Goal: Communication & Community: Answer question/provide support

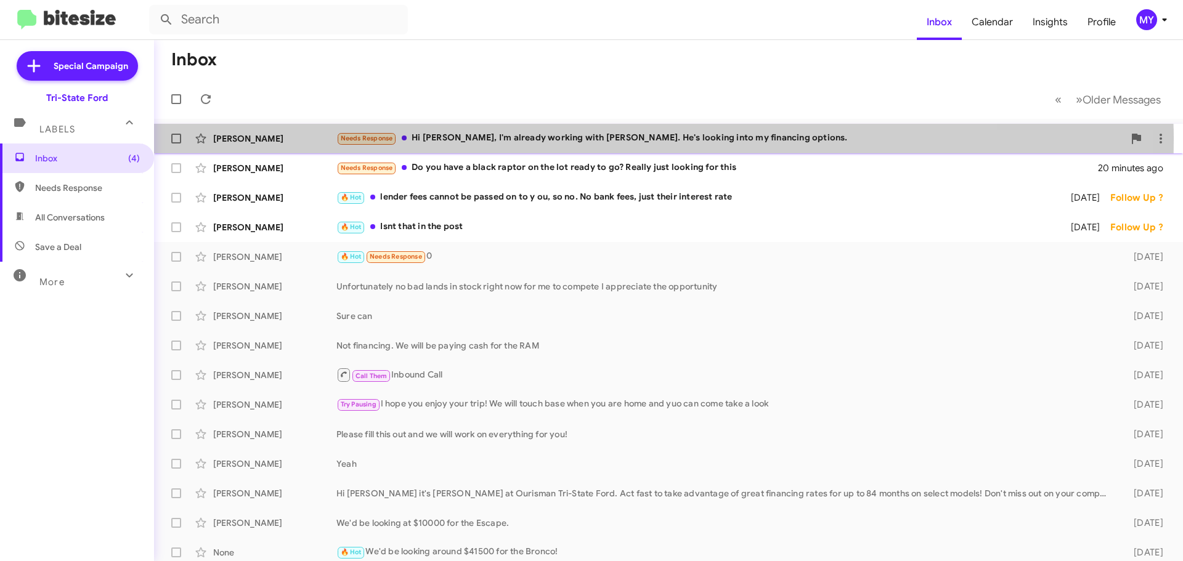
click at [537, 140] on div "Needs Response Hi [PERSON_NAME], I'm already working with [PERSON_NAME]. He's l…" at bounding box center [729, 138] width 787 height 14
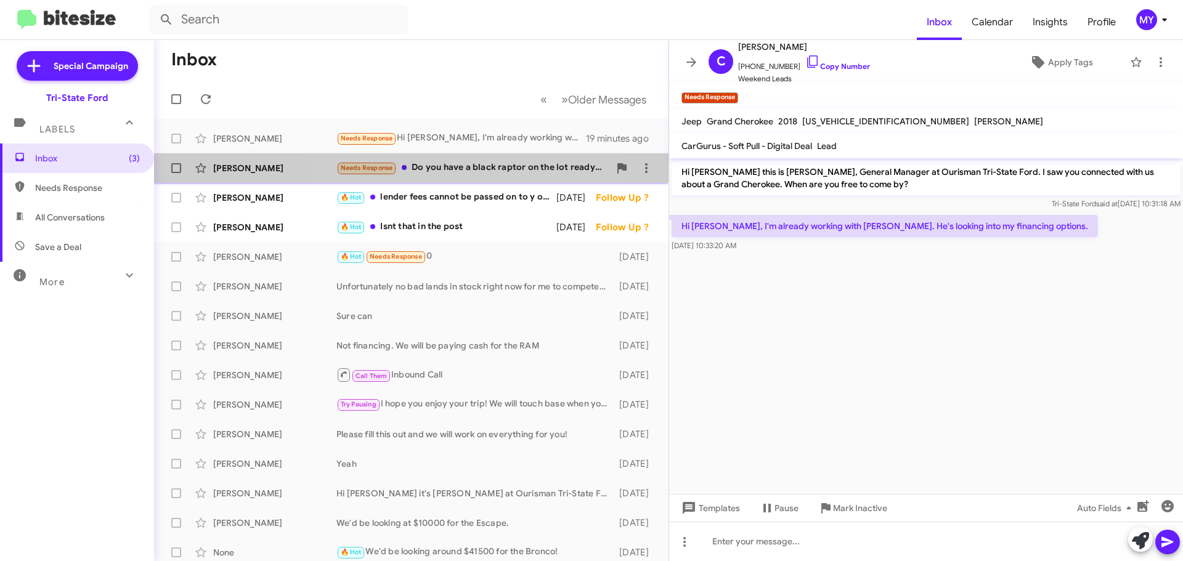
click at [456, 163] on div "Needs Response Do you have a black raptor on the lot ready to go? Really just l…" at bounding box center [472, 168] width 273 height 14
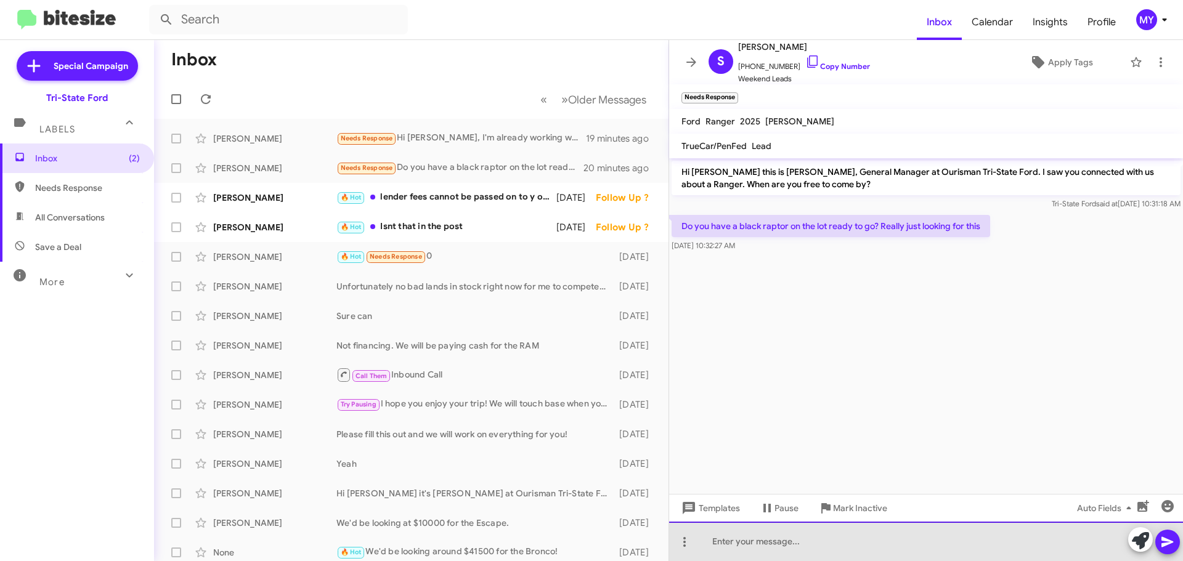
click at [808, 549] on div at bounding box center [926, 541] width 514 height 39
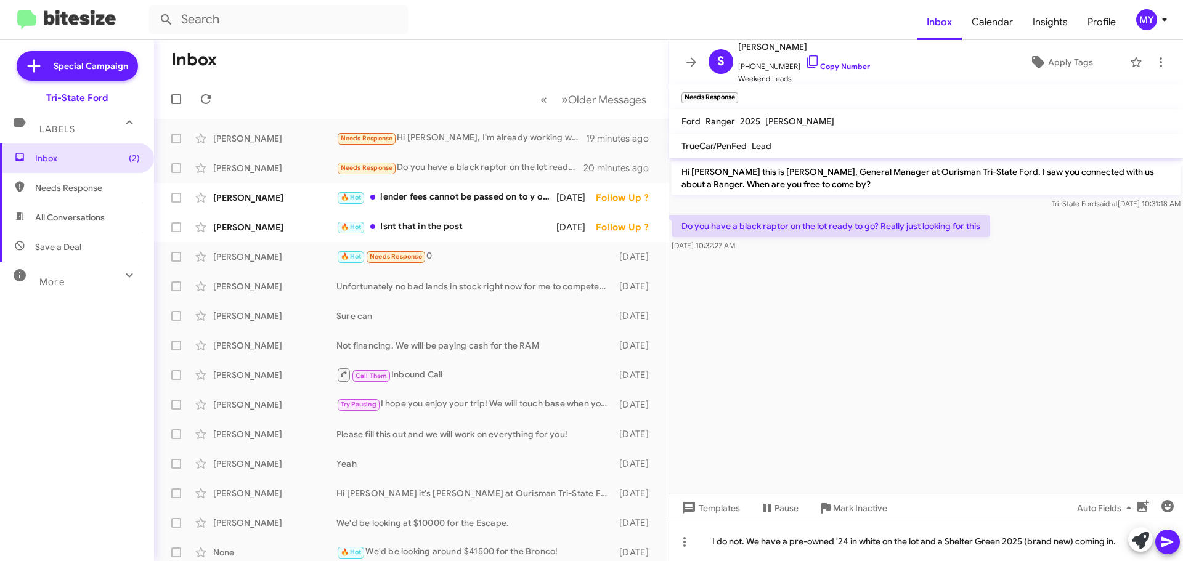
click at [1164, 545] on icon at bounding box center [1167, 542] width 12 height 10
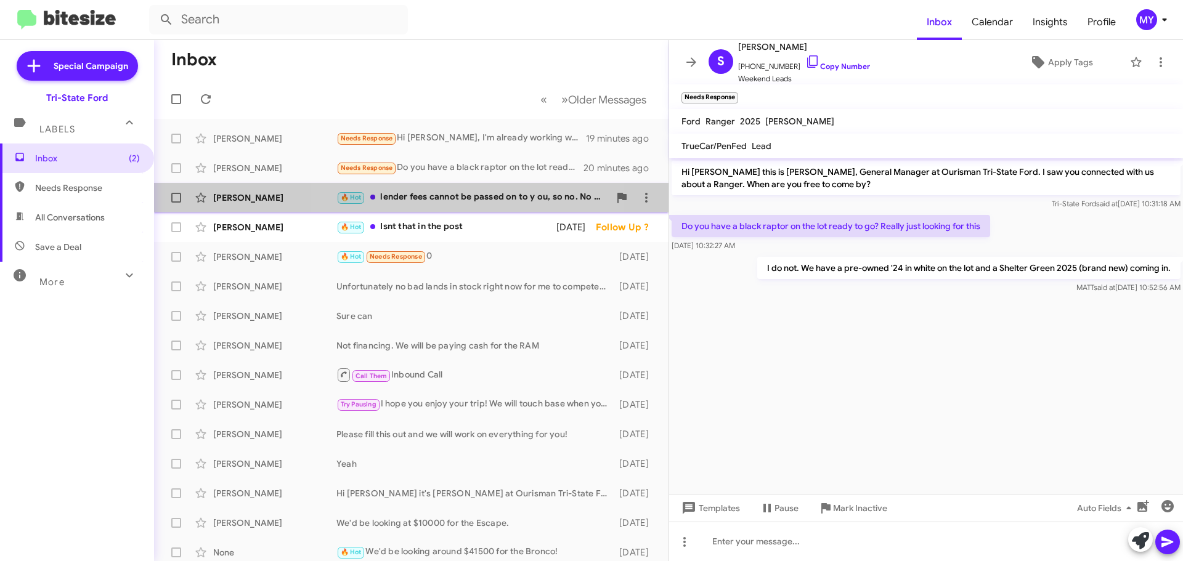
click at [481, 198] on div "🔥 Hot lender fees cannot be passed on to y ou, so no. No bank fees, just their …" at bounding box center [472, 197] width 273 height 14
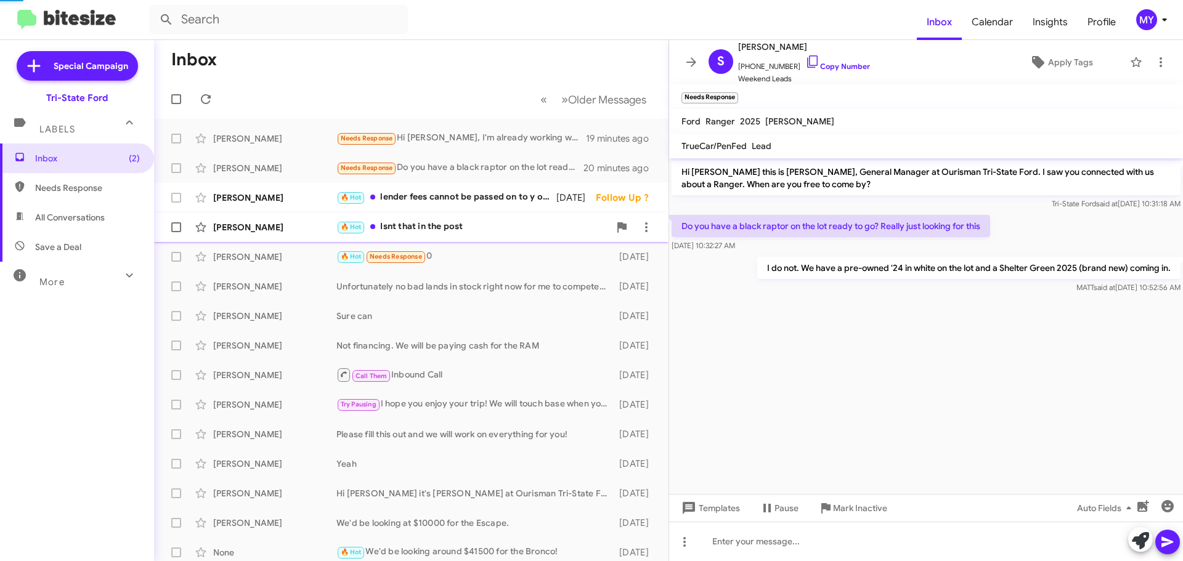
scroll to position [176, 0]
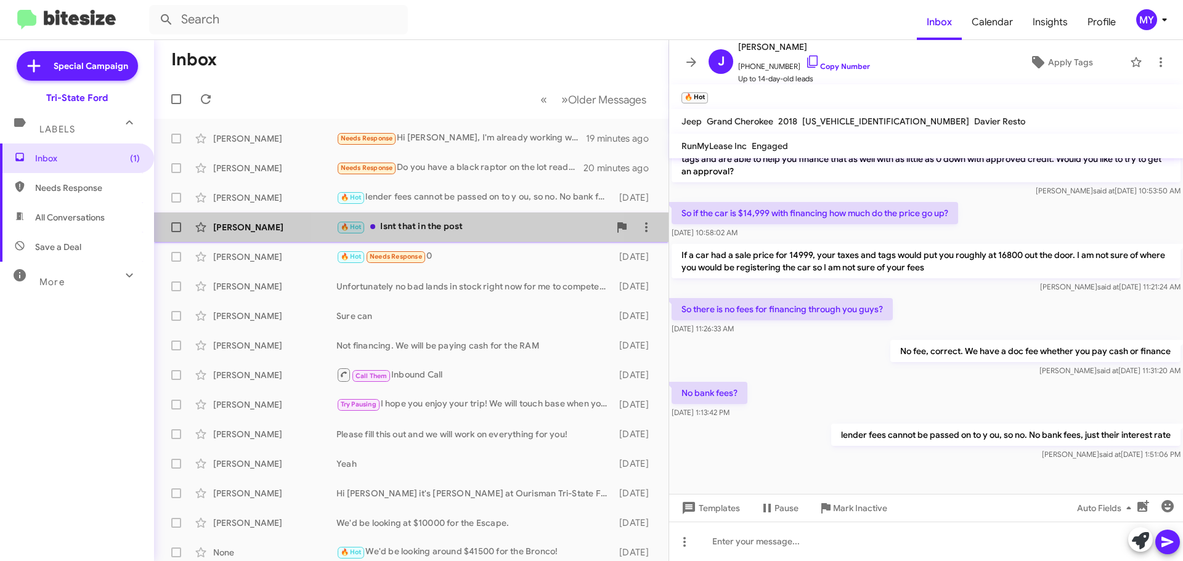
click at [479, 227] on div "🔥 Hot Isnt that in the post" at bounding box center [472, 227] width 273 height 14
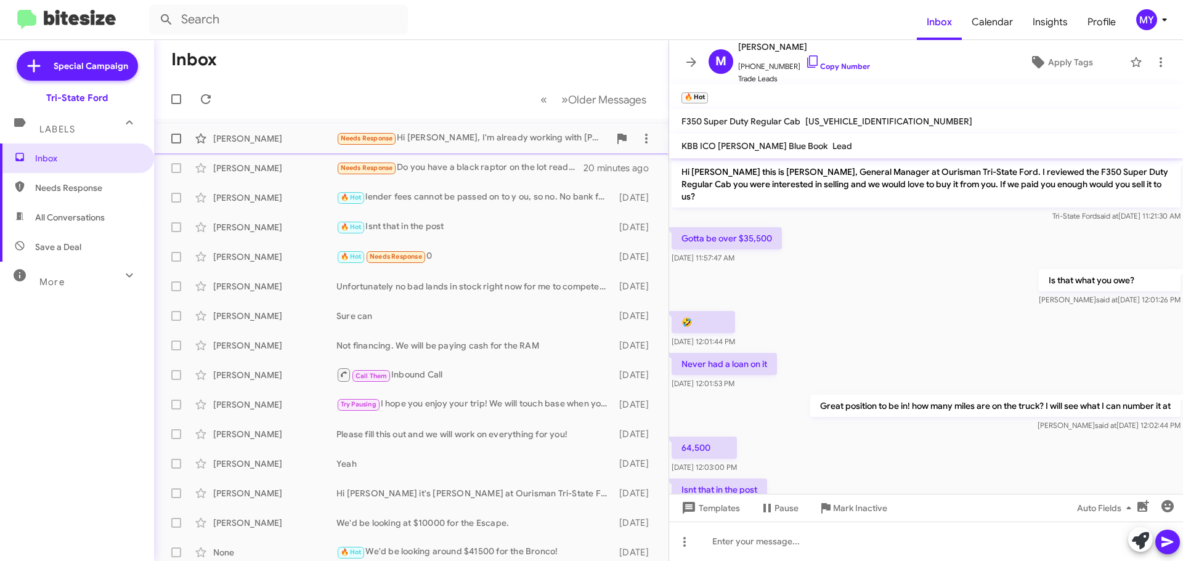
click at [471, 141] on div "Needs Response Hi [PERSON_NAME], I'm already working with [PERSON_NAME]. He's l…" at bounding box center [472, 138] width 273 height 14
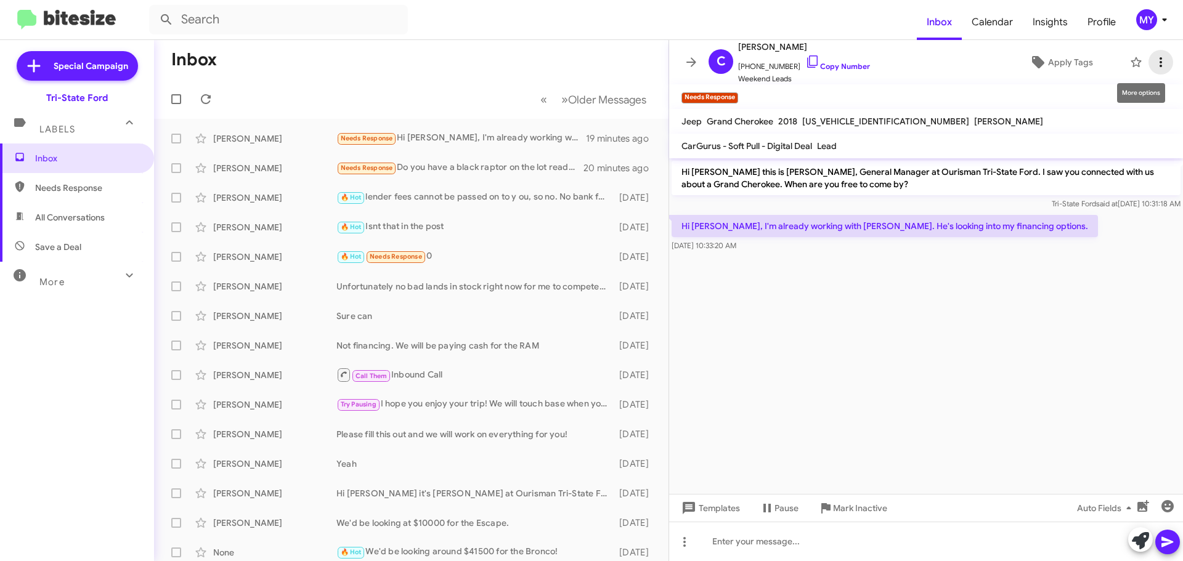
click at [1159, 59] on icon at bounding box center [1160, 62] width 2 height 10
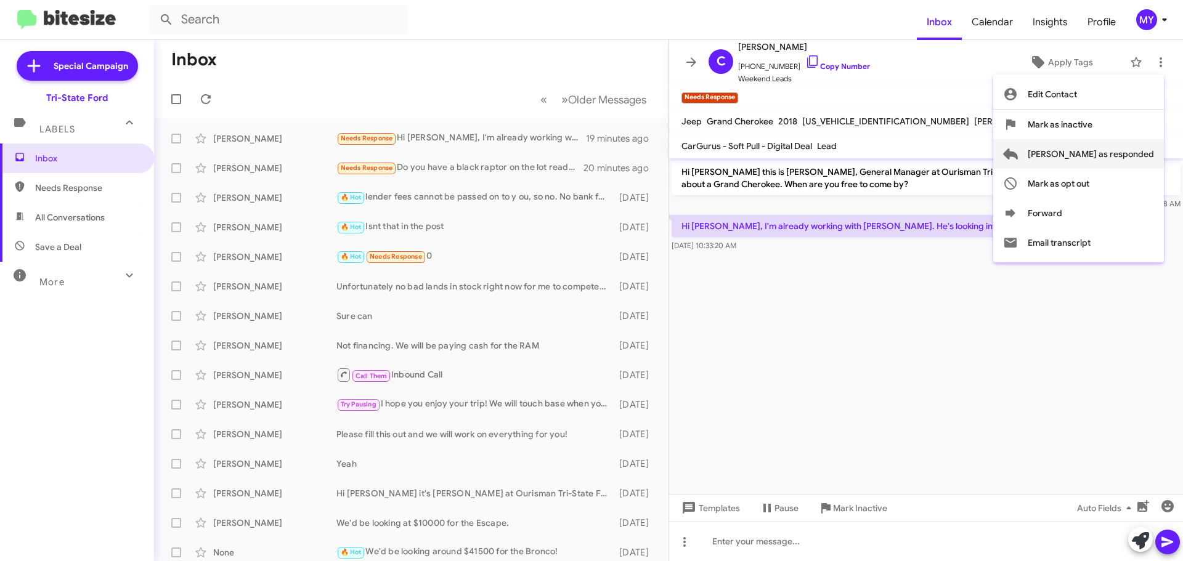
click at [1103, 154] on span "[PERSON_NAME] as responded" at bounding box center [1091, 154] width 126 height 30
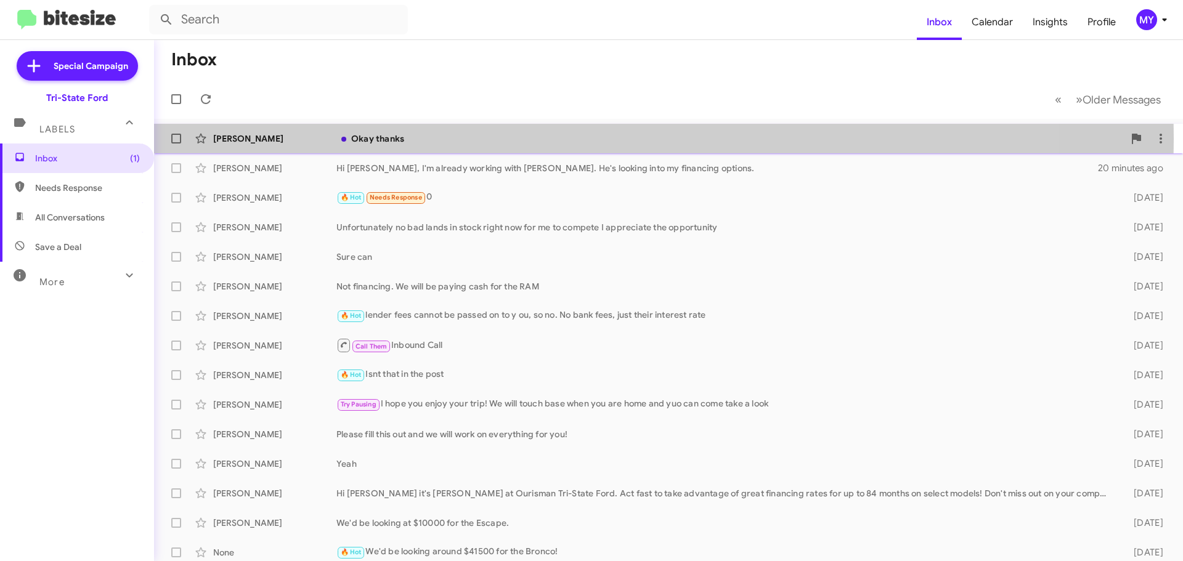
click at [490, 139] on div "Okay thanks" at bounding box center [729, 138] width 787 height 12
